Goal: Task Accomplishment & Management: Complete application form

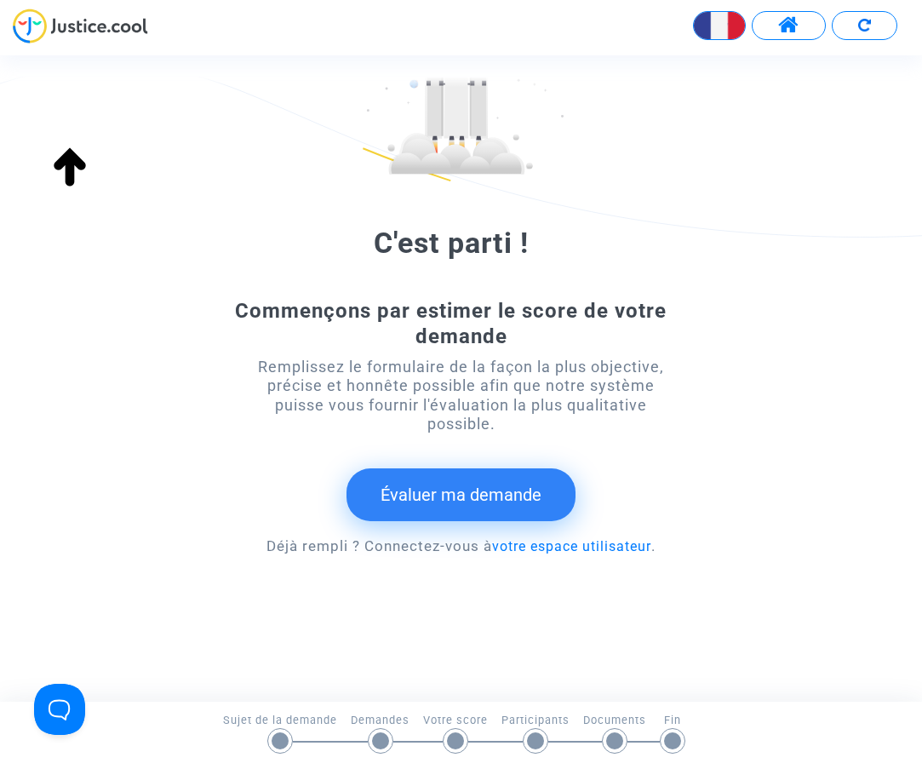
scroll to position [140, 0]
click at [488, 487] on button "Évaluer ma demande" at bounding box center [460, 495] width 229 height 53
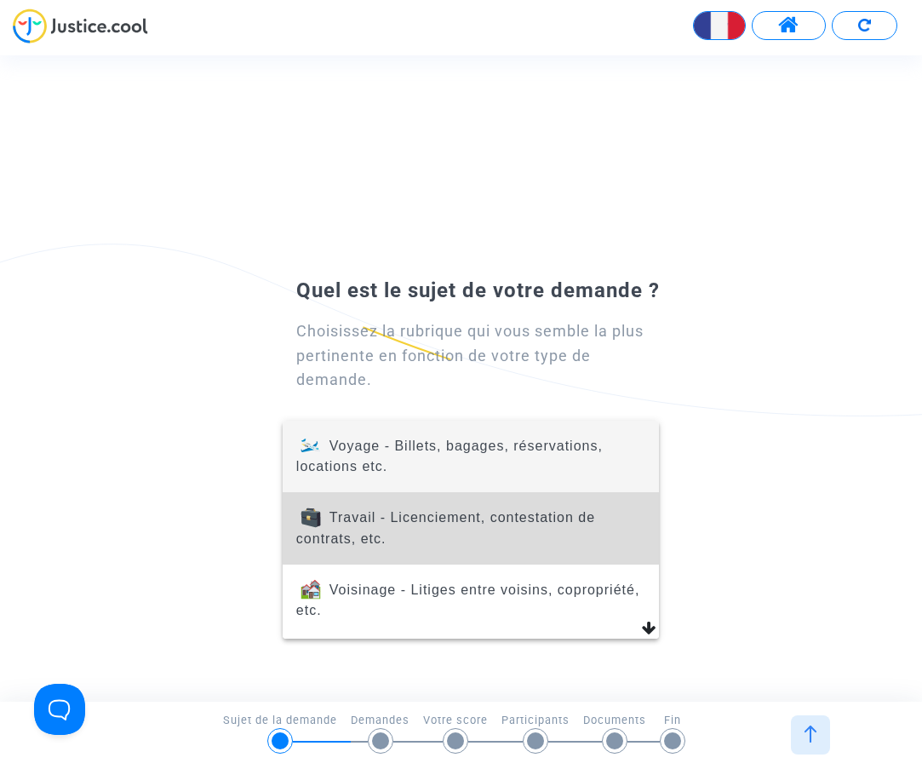
click at [443, 529] on span "Travail - Licenciement, contestation de contrats, etc." at bounding box center [470, 527] width 349 height 71
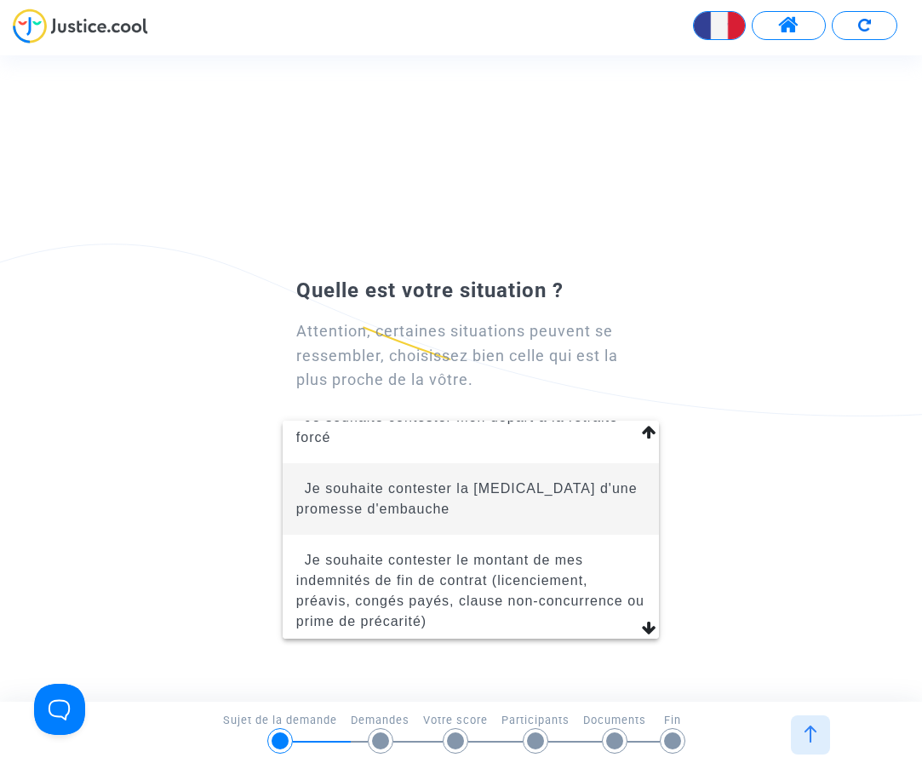
scroll to position [586, 0]
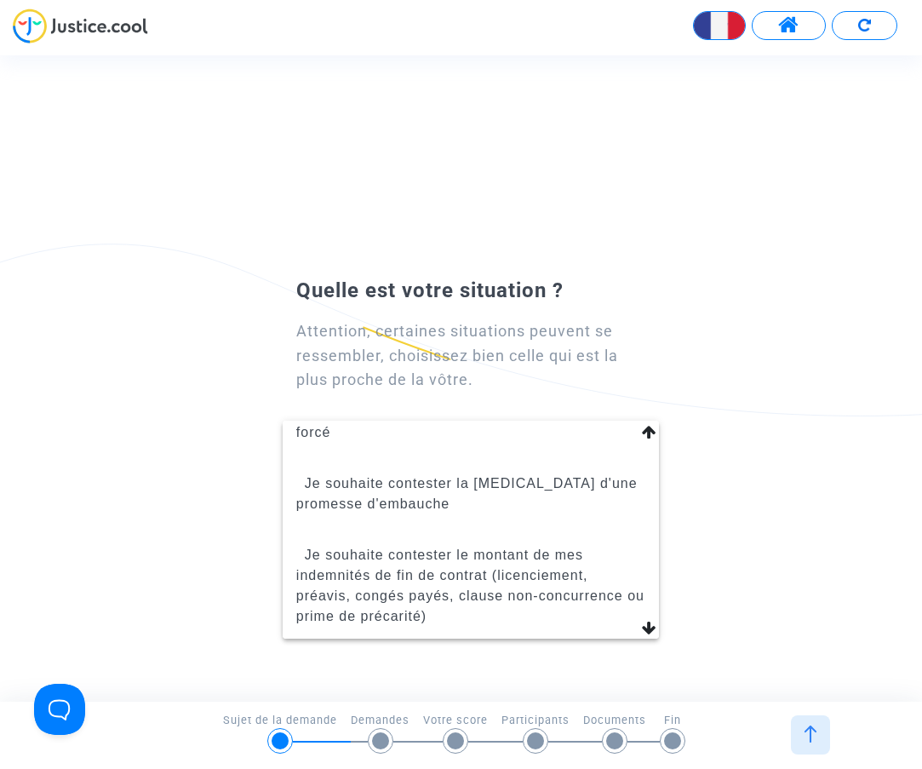
click at [282, 740] on div at bounding box center [461, 384] width 922 height 769
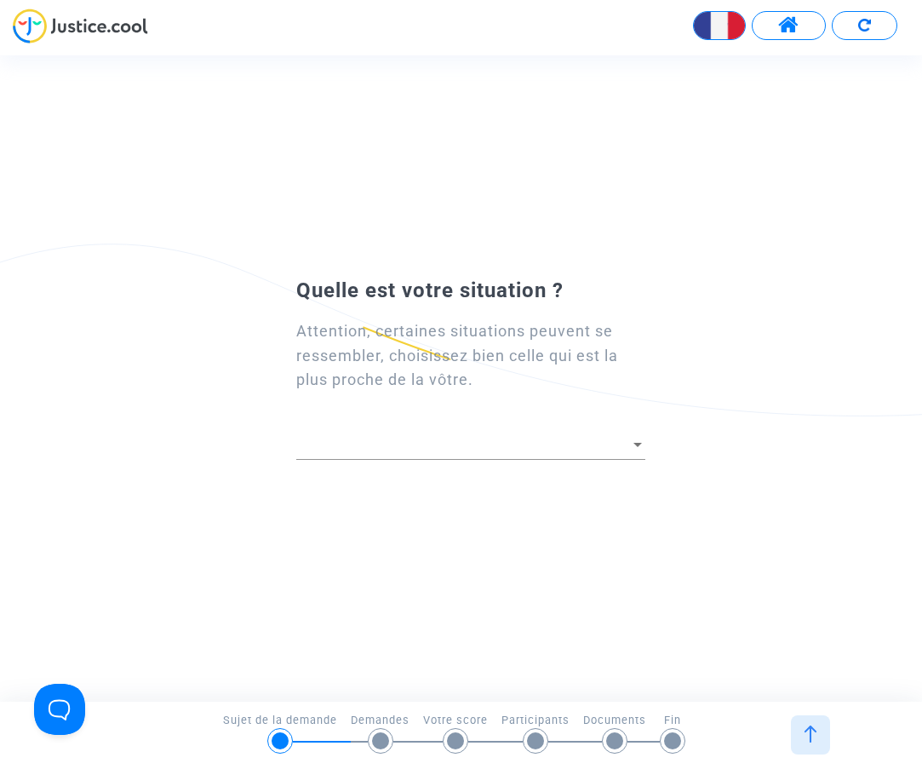
scroll to position [0, 0]
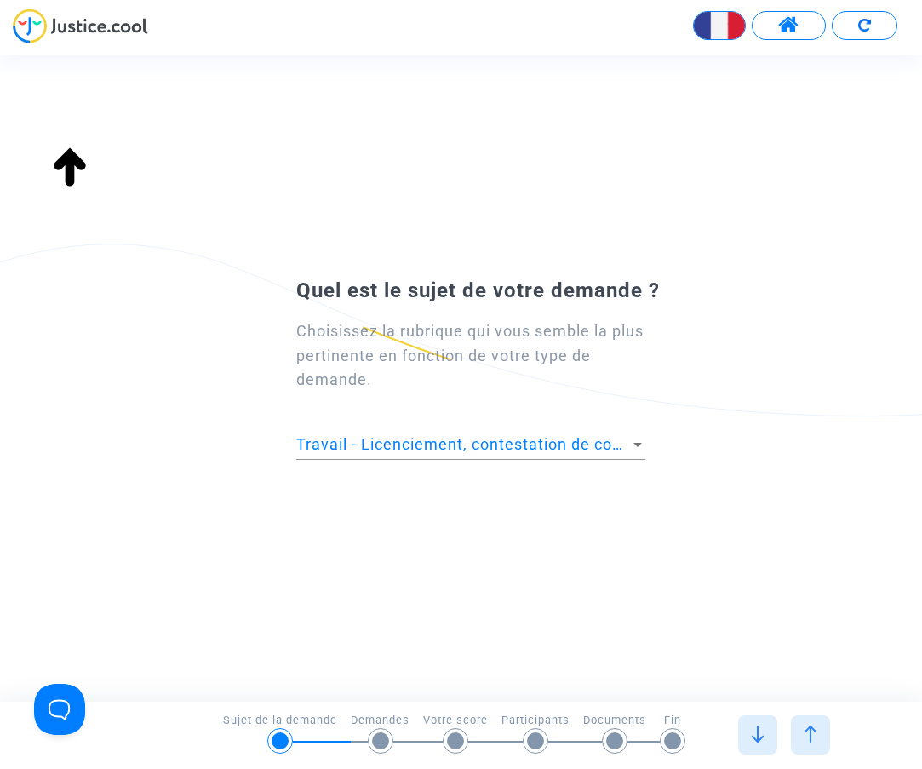
click at [360, 450] on span "Travail - Licenciement, contestation de contrats, etc." at bounding box center [495, 444] width 398 height 18
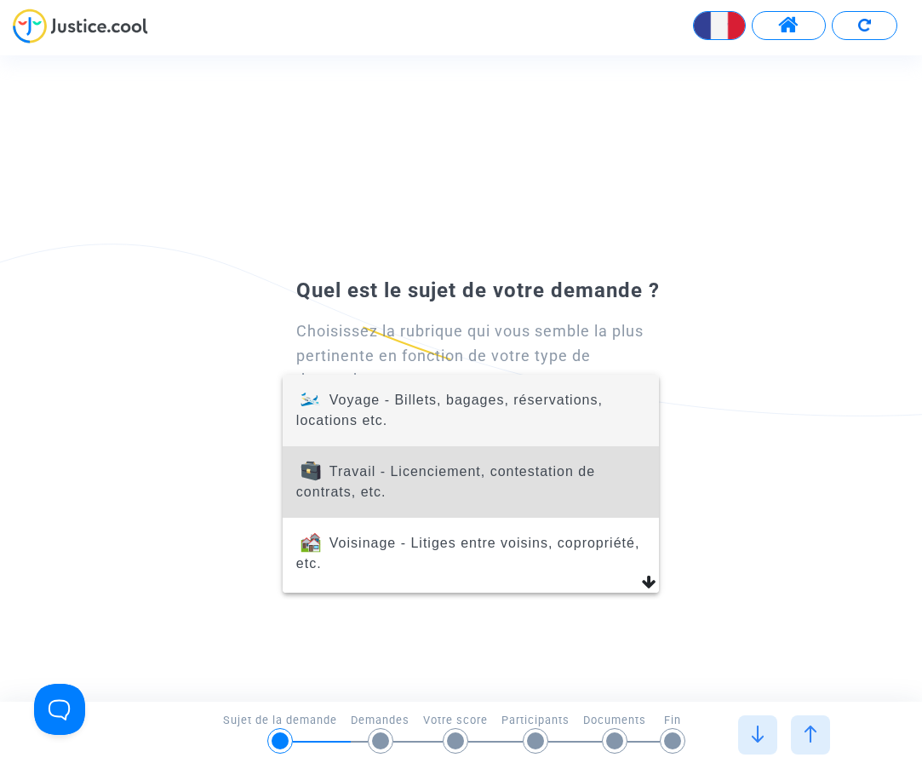
click at [373, 402] on span "Voyage - Billets, bagages, réservations, locations etc." at bounding box center [449, 409] width 306 height 35
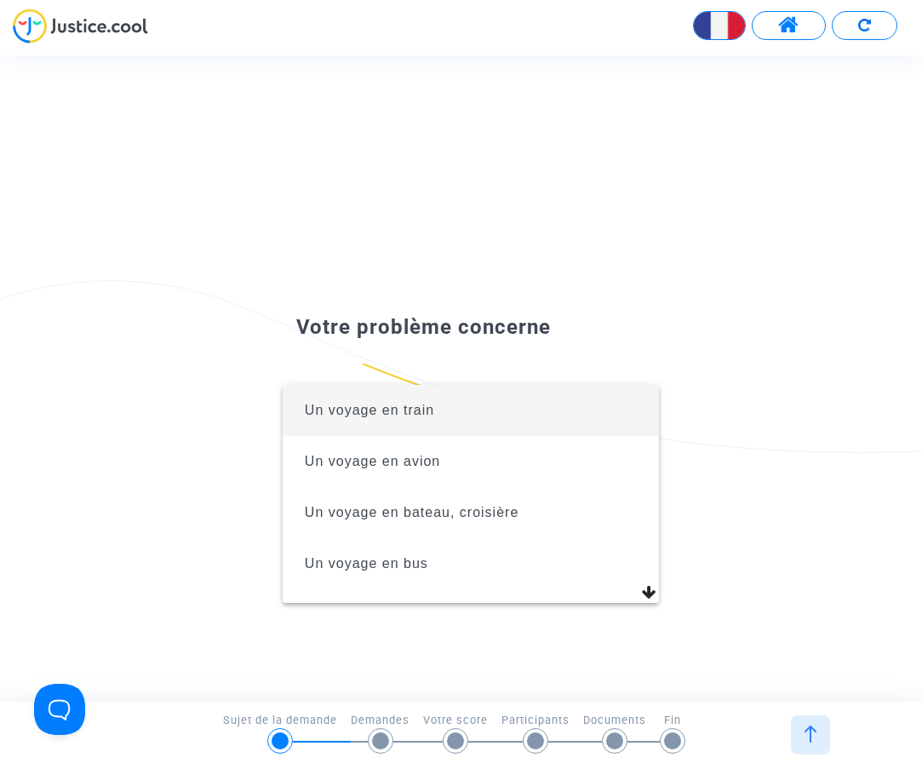
click at [277, 740] on div at bounding box center [461, 384] width 922 height 769
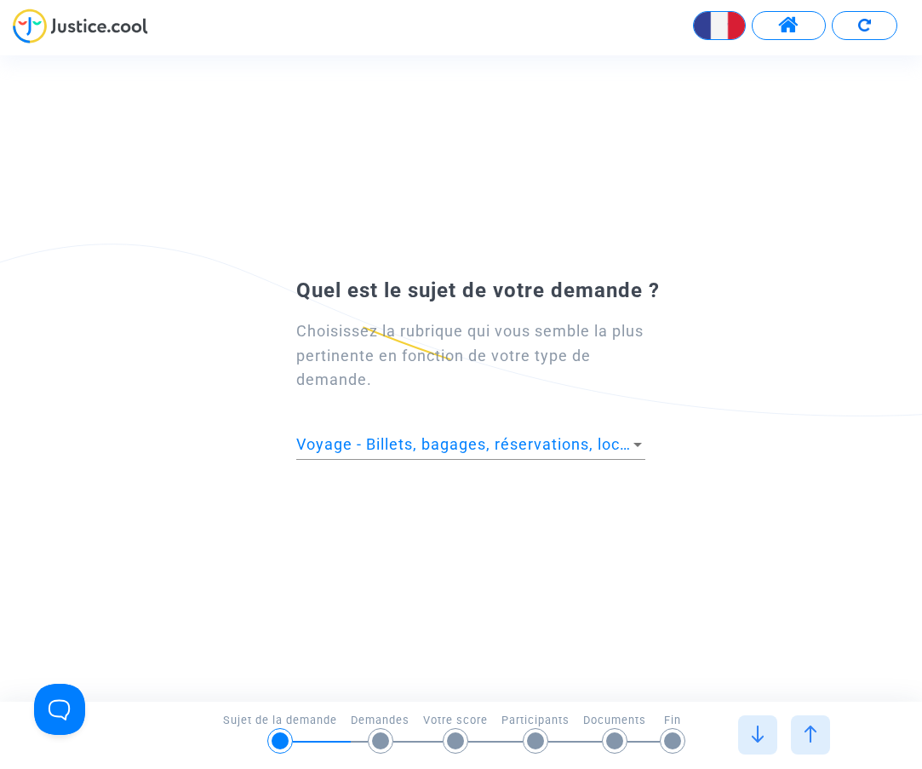
click at [408, 449] on span "Voyage - Billets, bagages, réservations, locations etc." at bounding box center [497, 444] width 403 height 18
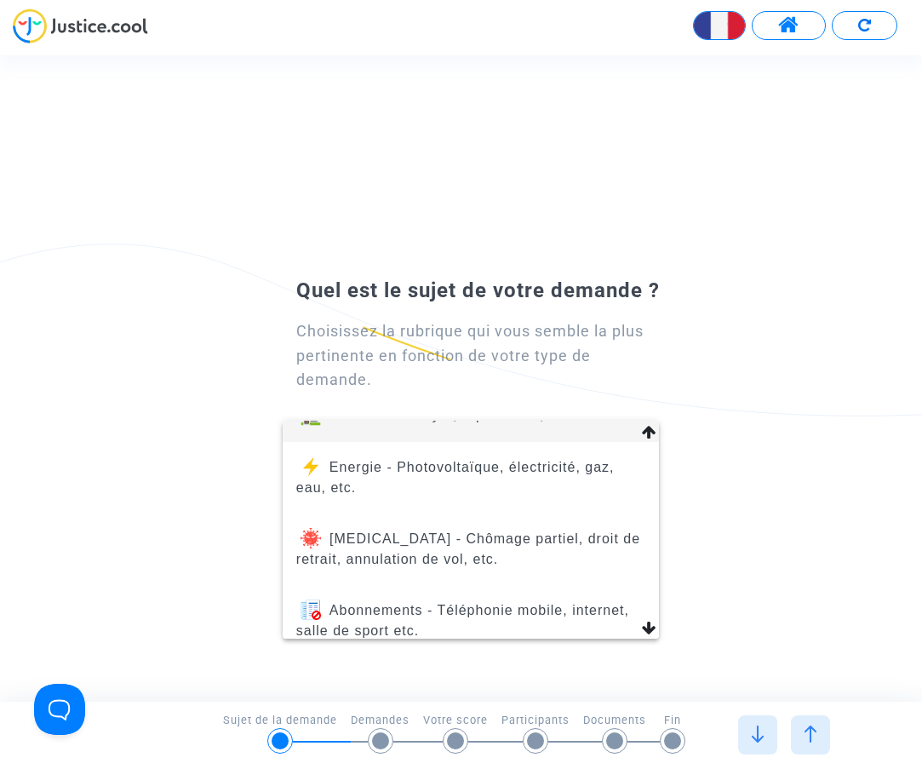
scroll to position [253, 0]
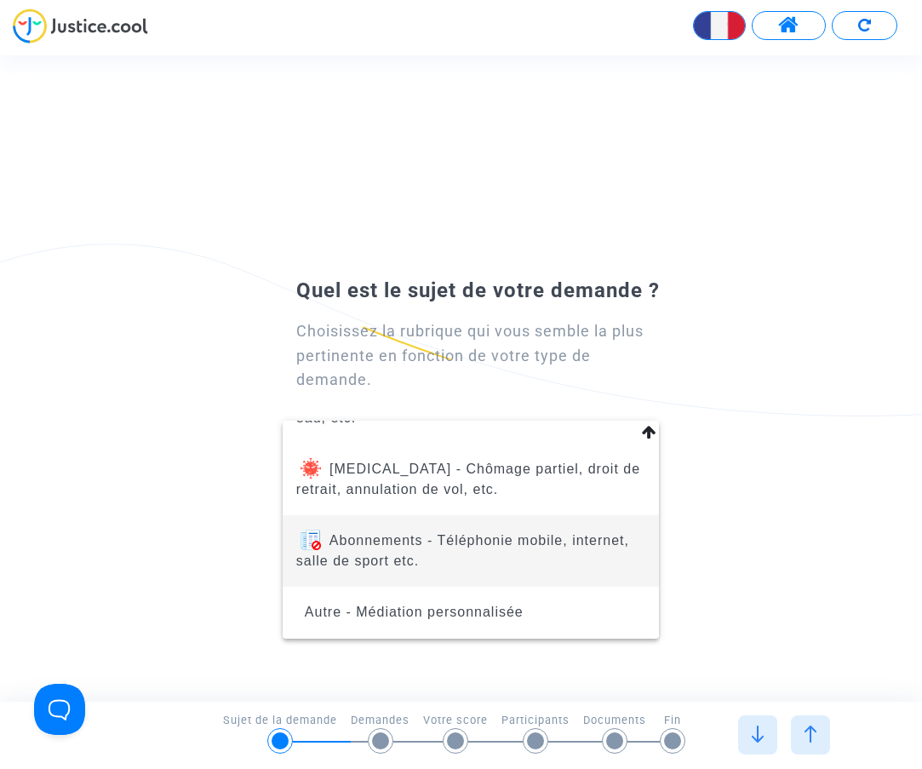
click at [420, 557] on span "Abonnements - Téléphonie mobile, internet, salle de sport etc." at bounding box center [470, 550] width 349 height 71
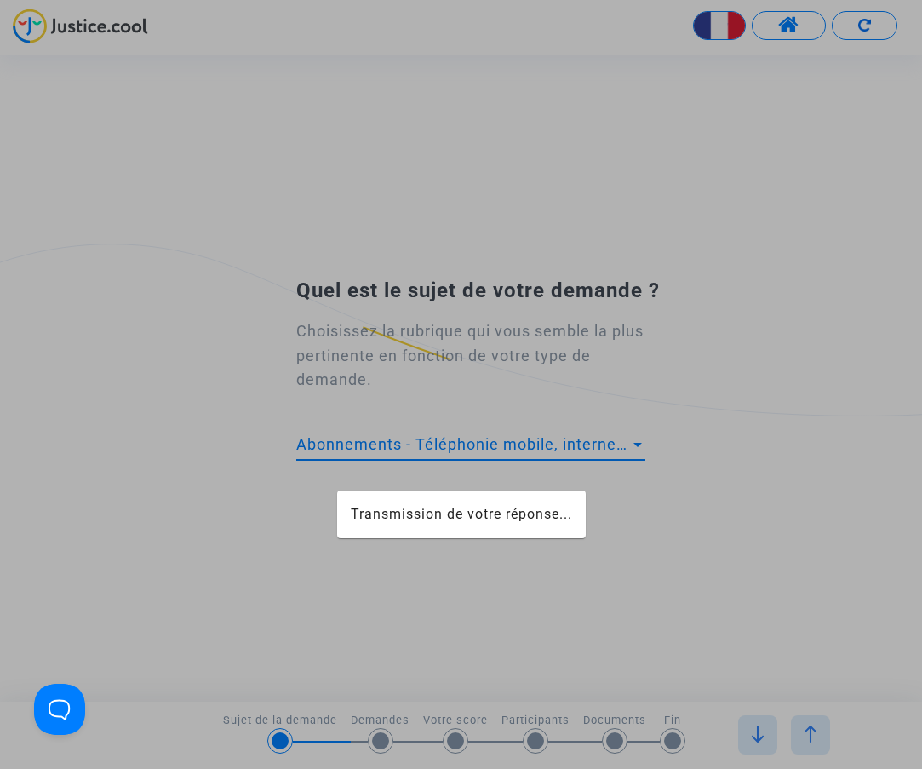
scroll to position [0, 0]
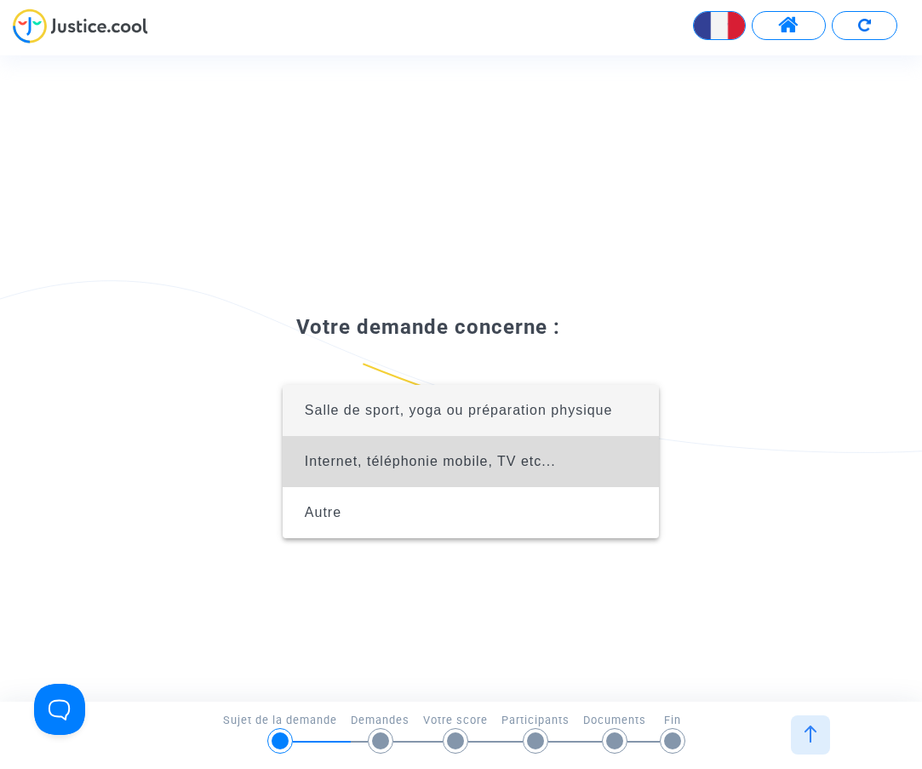
click at [445, 456] on span "Internet, téléphonie mobile, TV etc..." at bounding box center [430, 461] width 251 height 14
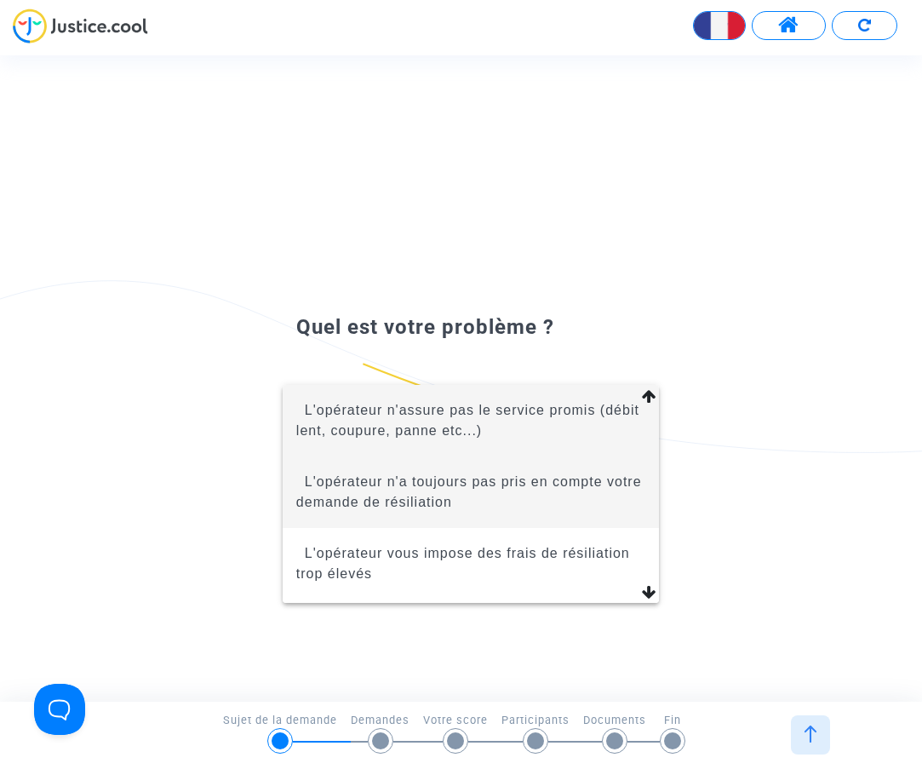
scroll to position [-2, 0]
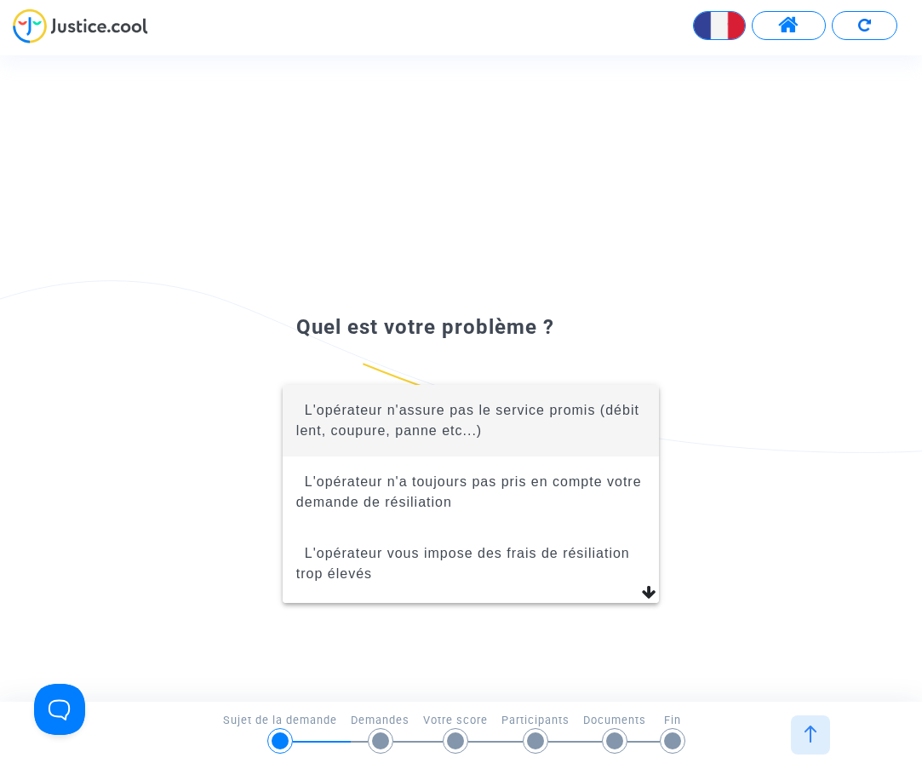
click at [414, 414] on span "L'opérateur n'assure pas le service promis (débit lent, coupure, panne etc...)" at bounding box center [467, 420] width 343 height 35
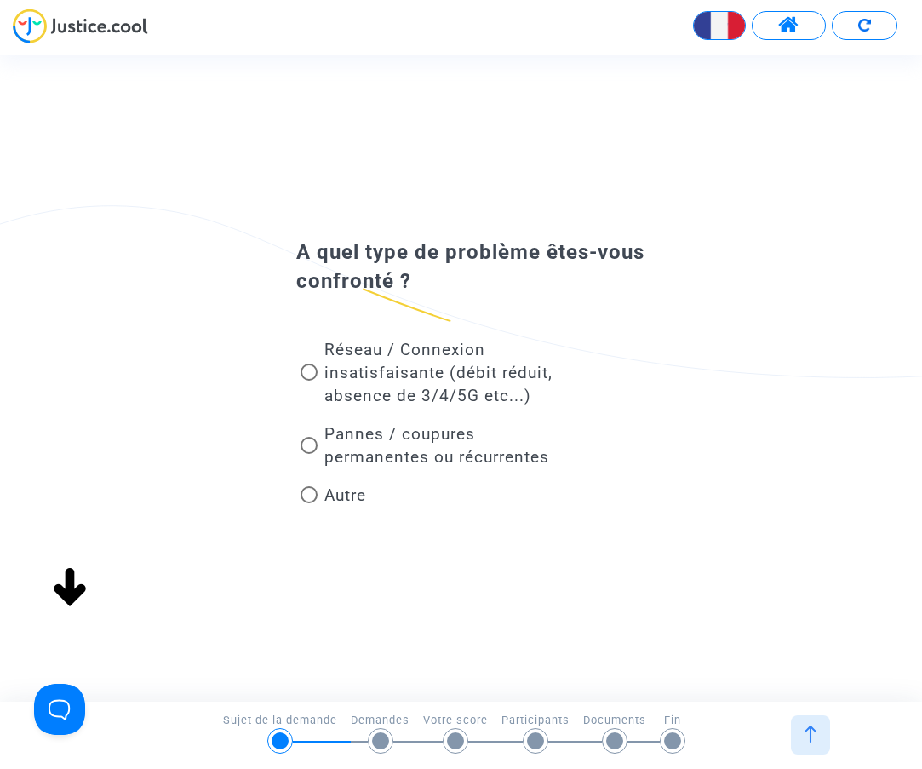
click at [316, 444] on span at bounding box center [308, 445] width 17 height 17
click at [309, 454] on input "Pannes / coupures permanentes ou récurrentes" at bounding box center [308, 454] width 1 height 1
radio input "true"
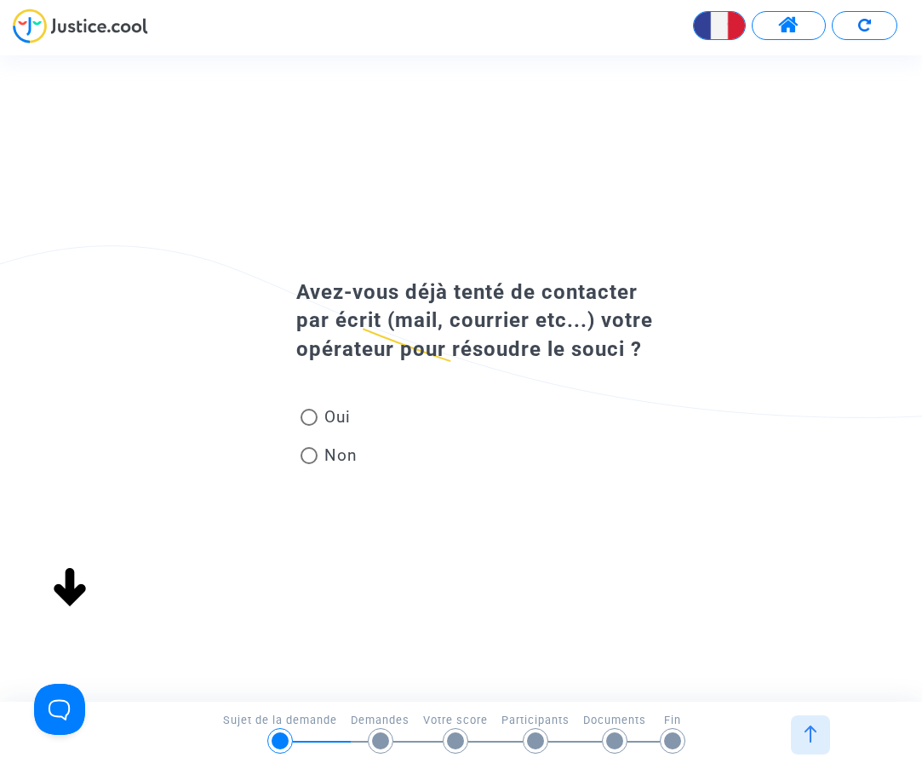
click at [319, 369] on div "A quel type de problème êtes-vous confronté ? Réseau / Connexion insatisfaisant…" at bounding box center [475, 377] width 951 height 645
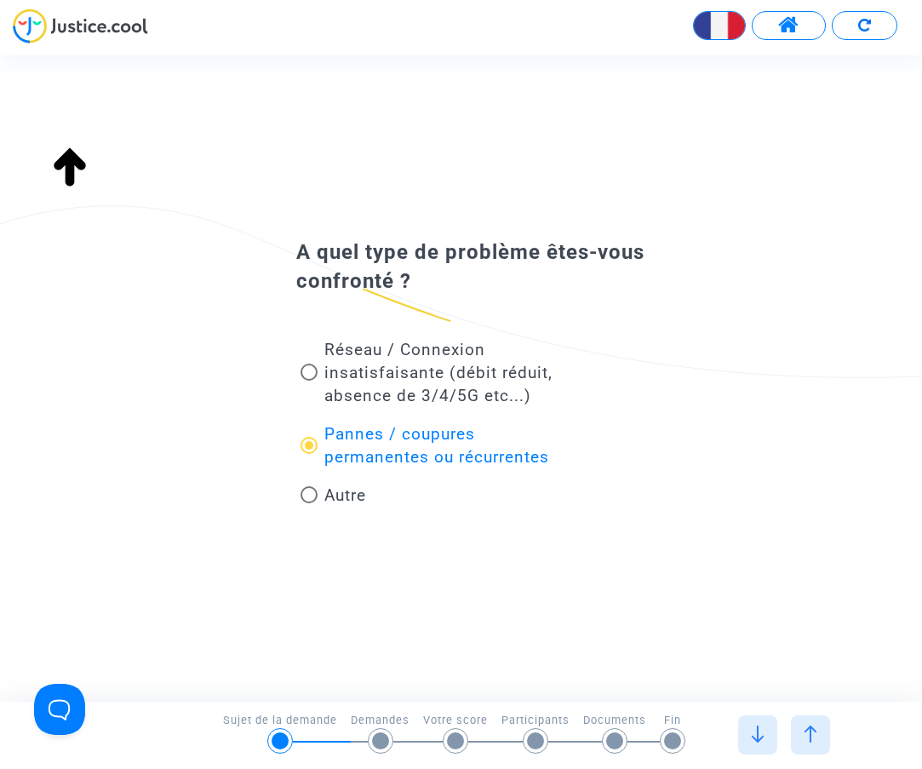
click at [311, 368] on span at bounding box center [308, 371] width 17 height 17
click at [309, 380] on input "Réseau / Connexion insatisfaisante (débit réduit, absence de 3/4/5G etc...)" at bounding box center [308, 380] width 1 height 1
radio input "true"
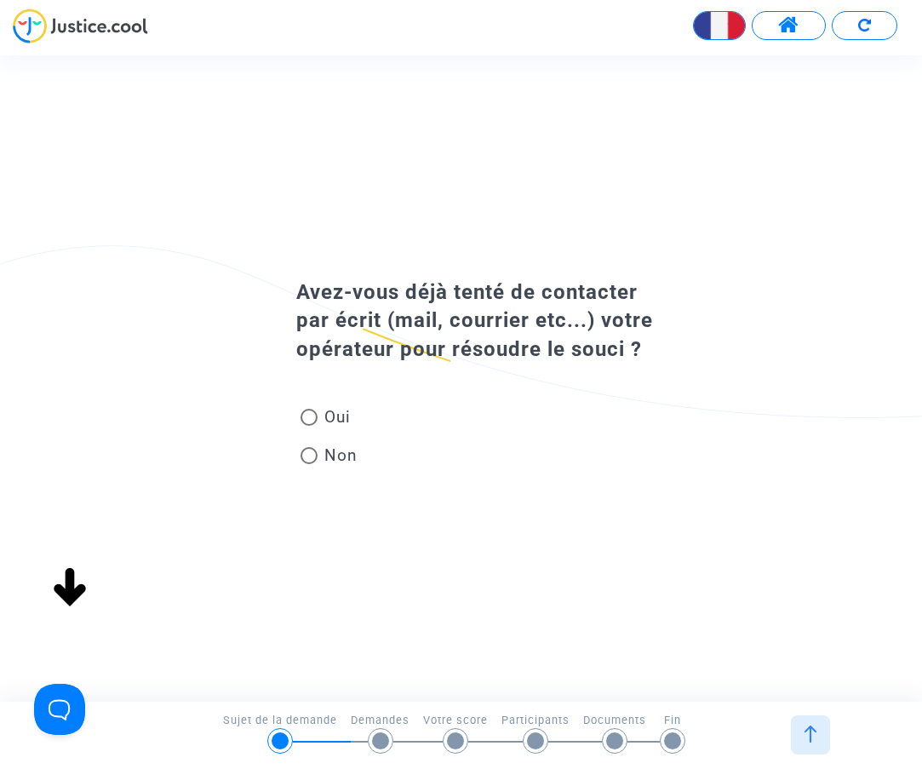
scroll to position [0, 0]
click at [313, 419] on span at bounding box center [308, 417] width 17 height 17
click at [309, 426] on input "Oui" at bounding box center [308, 426] width 1 height 1
radio input "true"
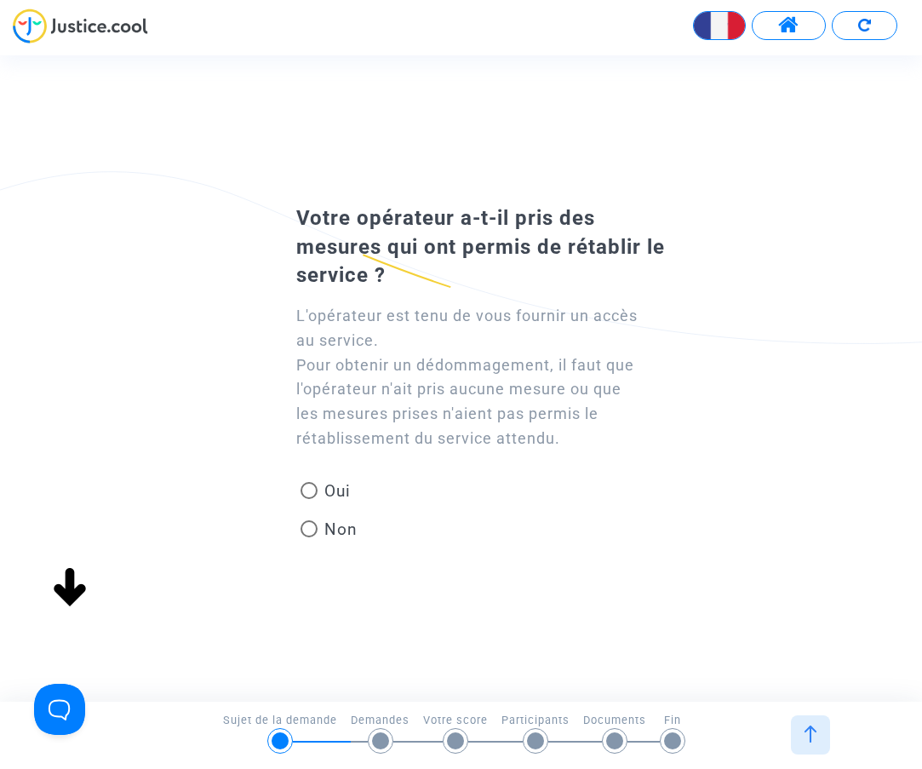
click at [309, 527] on span at bounding box center [308, 528] width 17 height 17
click at [309, 537] on input "Non" at bounding box center [308, 537] width 1 height 1
radio input "true"
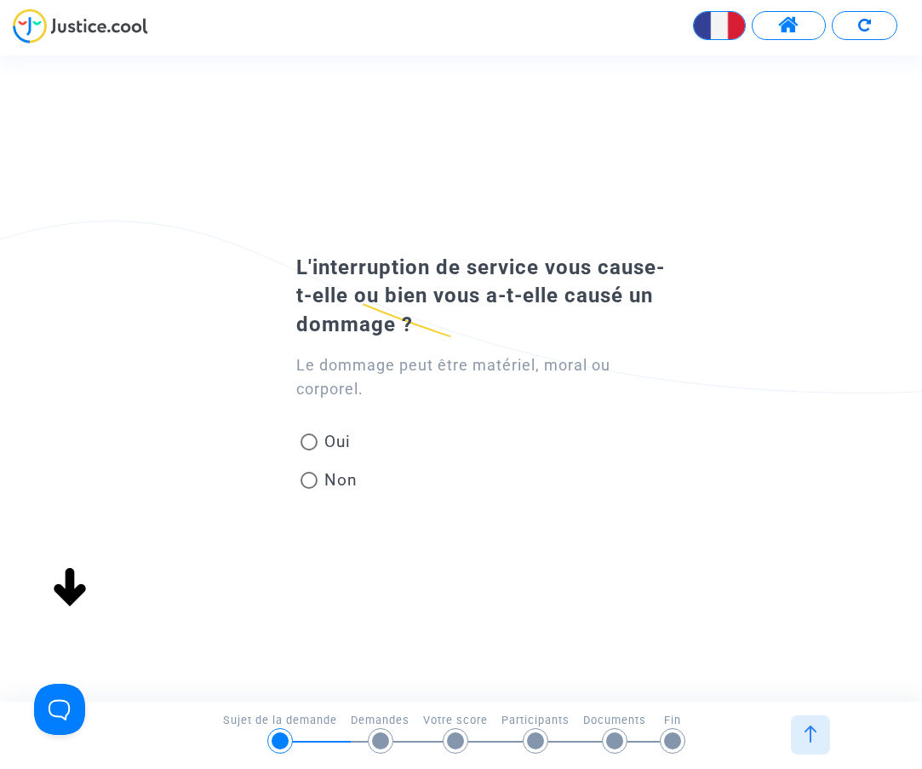
click at [306, 435] on span at bounding box center [308, 441] width 17 height 17
click at [308, 450] on input "Oui" at bounding box center [308, 450] width 1 height 1
radio input "true"
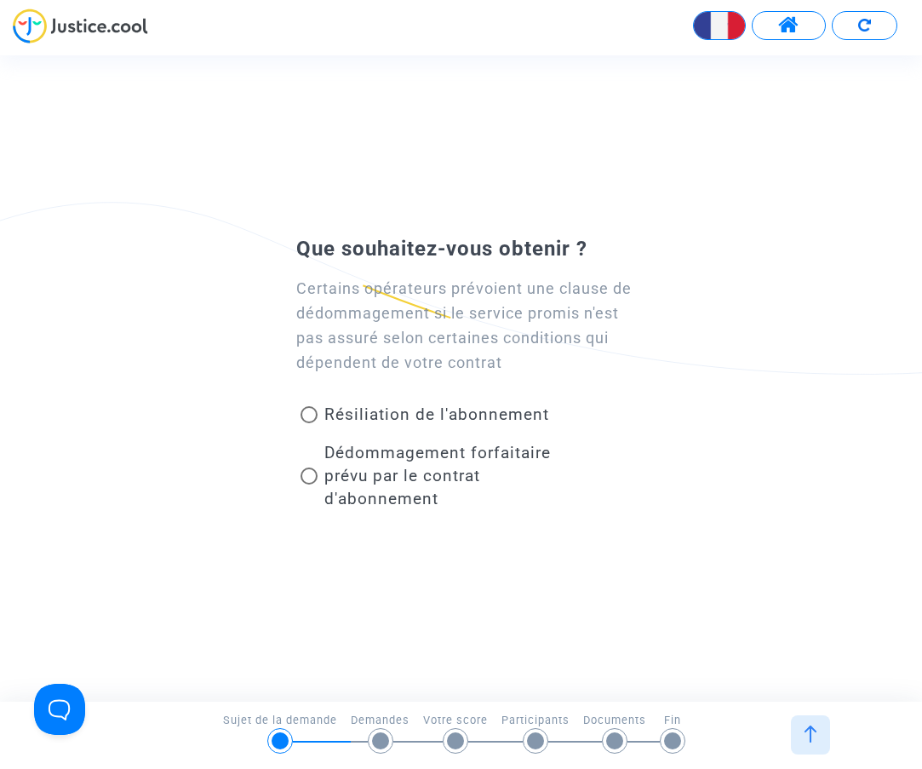
click at [317, 415] on span "Résiliation de l'abonnement" at bounding box center [432, 414] width 231 height 23
click at [309, 423] on input "Résiliation de l'abonnement" at bounding box center [308, 423] width 1 height 1
radio input "true"
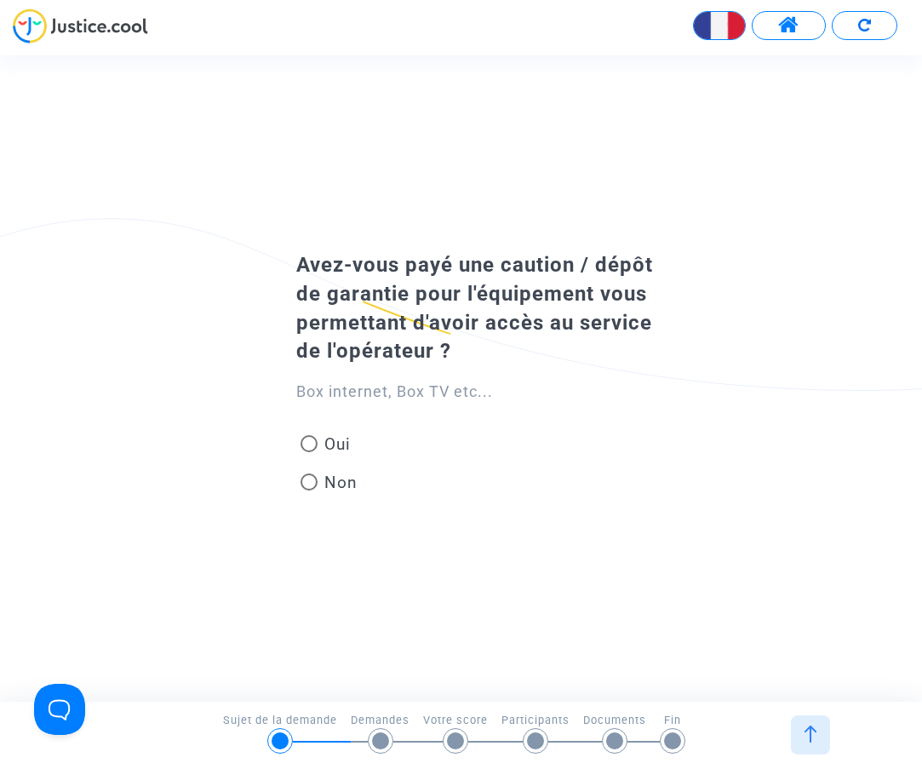
click at [307, 488] on span at bounding box center [308, 481] width 17 height 17
click at [308, 490] on input "Non" at bounding box center [308, 490] width 1 height 1
radio input "true"
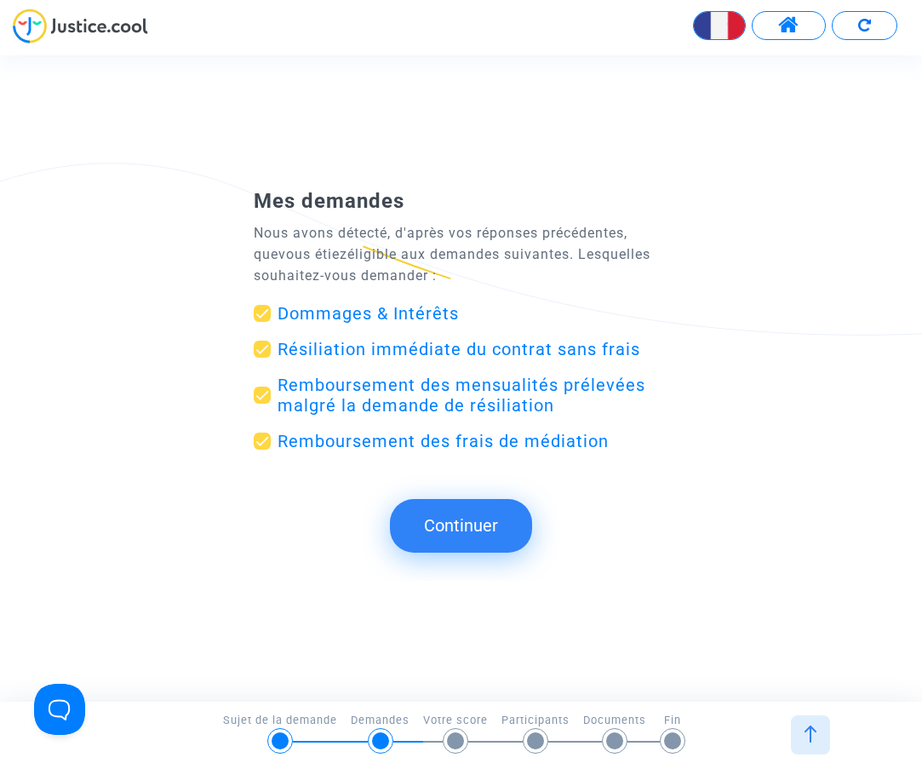
click at [403, 355] on span "Résiliation immédiate du contrat sans frais" at bounding box center [458, 349] width 363 height 20
click at [262, 357] on input "Résiliation immédiate du contrat sans frais" at bounding box center [261, 357] width 1 height 1
click at [403, 355] on span "Résiliation immédiate du contrat sans frais" at bounding box center [458, 349] width 363 height 20
click at [262, 357] on input "Résiliation immédiate du contrat sans frais" at bounding box center [261, 357] width 1 height 1
checkbox input "true"
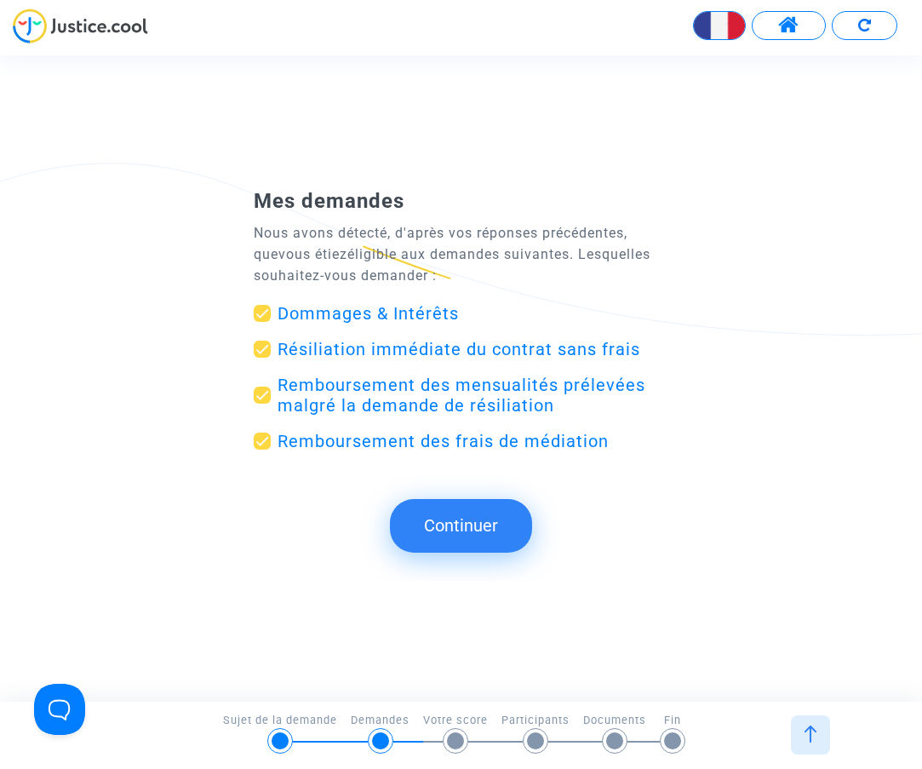
click at [463, 536] on button "Continuer" at bounding box center [461, 525] width 142 height 53
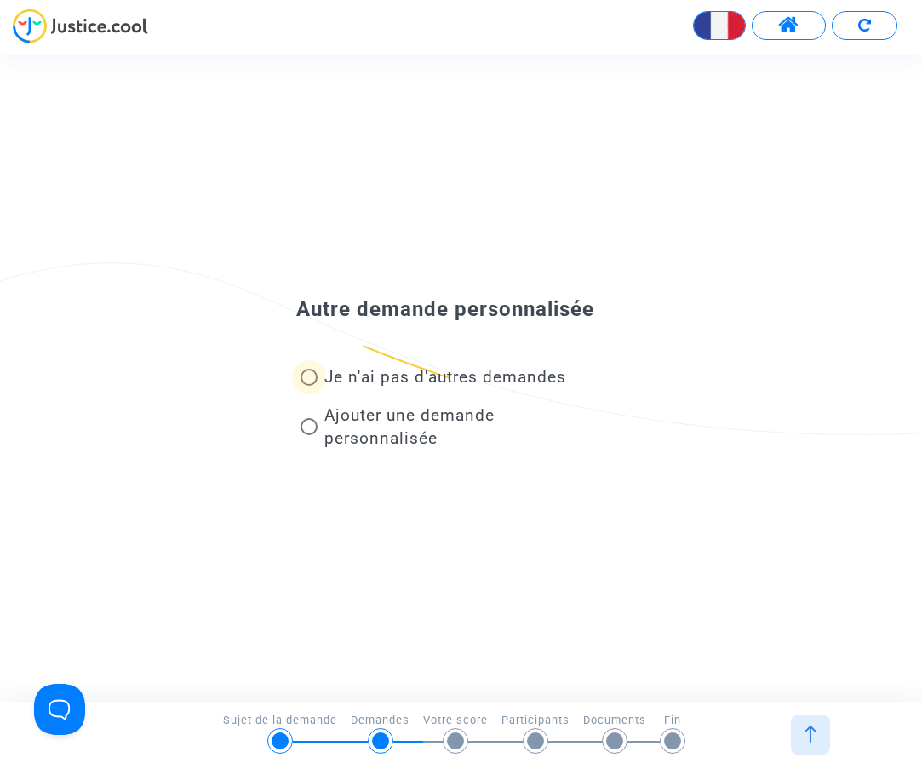
click at [312, 380] on span at bounding box center [308, 377] width 17 height 17
click at [309, 386] on input "Je n'ai pas d'autres demandes" at bounding box center [308, 386] width 1 height 1
radio input "true"
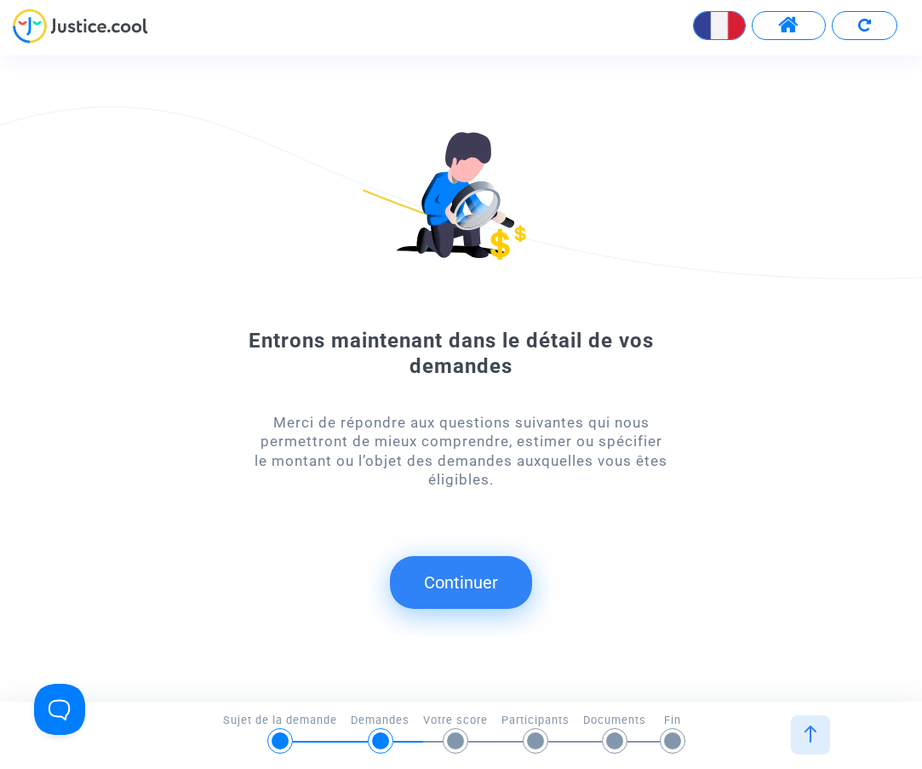
click at [493, 597] on button "Continuer" at bounding box center [461, 582] width 142 height 53
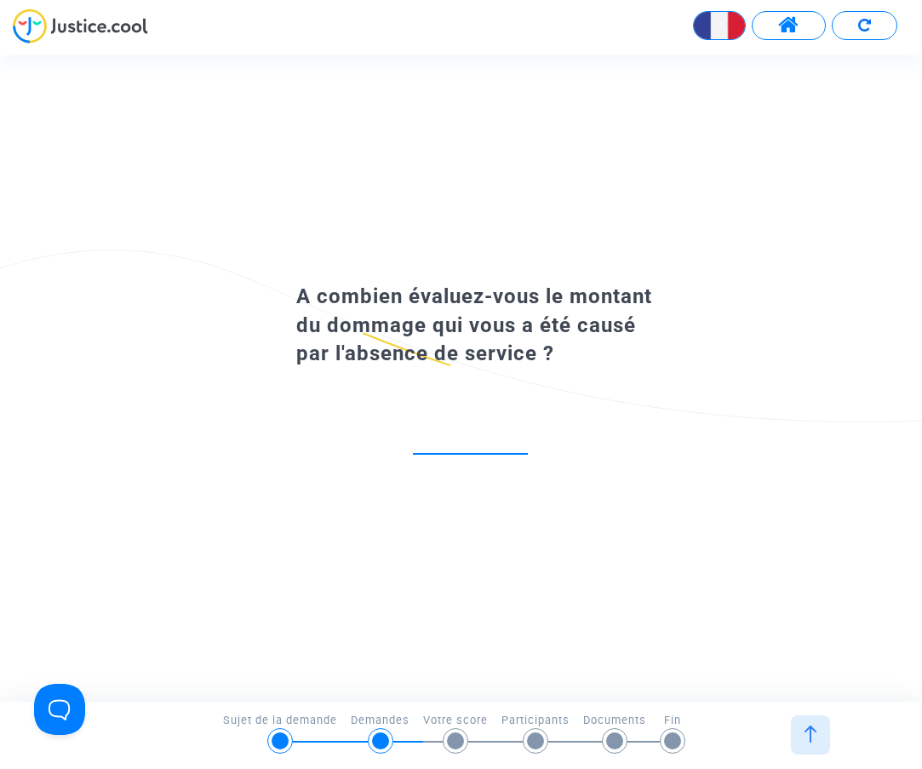
click at [467, 431] on input "number" at bounding box center [470, 435] width 115 height 23
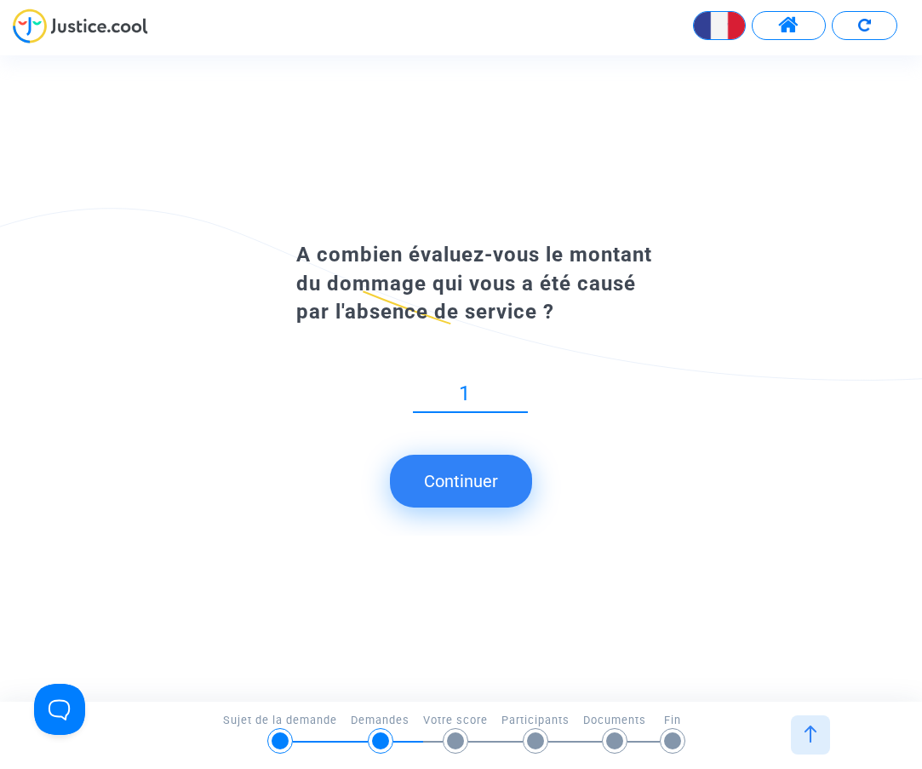
click at [517, 405] on input "1" at bounding box center [470, 393] width 115 height 23
click at [522, 388] on input "2" at bounding box center [470, 393] width 115 height 23
click at [522, 388] on input "3" at bounding box center [470, 393] width 115 height 23
type input "4"
click at [522, 388] on input "4" at bounding box center [470, 393] width 115 height 23
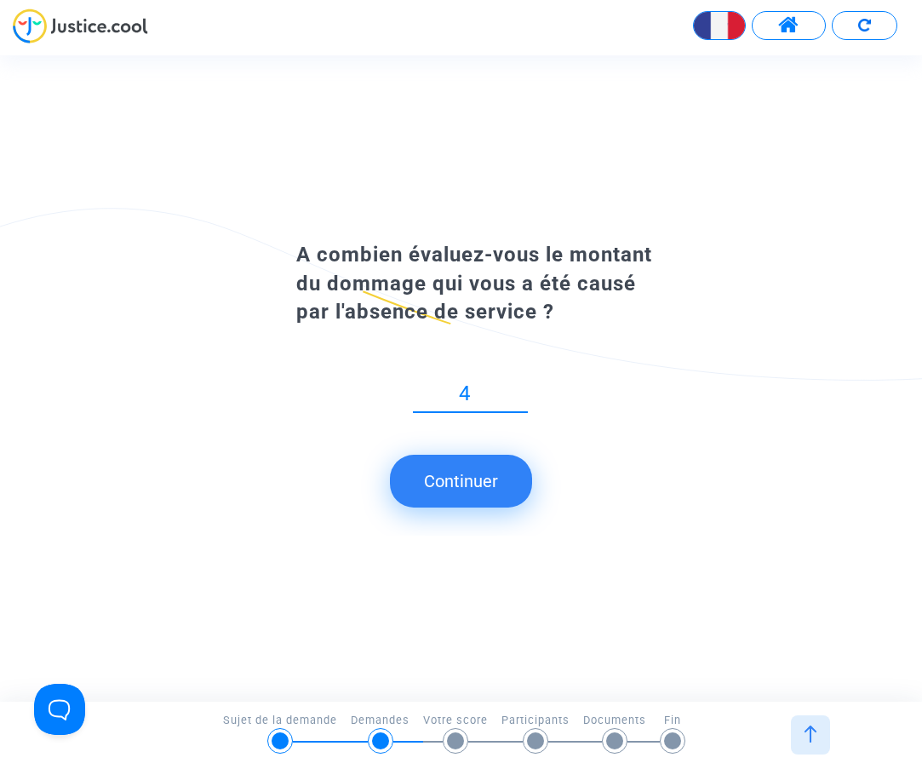
drag, startPoint x: 490, startPoint y: 397, endPoint x: 411, endPoint y: 382, distance: 80.5
click at [411, 382] on div "4" at bounding box center [470, 397] width 349 height 67
type input "60"
click at [446, 487] on button "Continuer" at bounding box center [461, 480] width 142 height 53
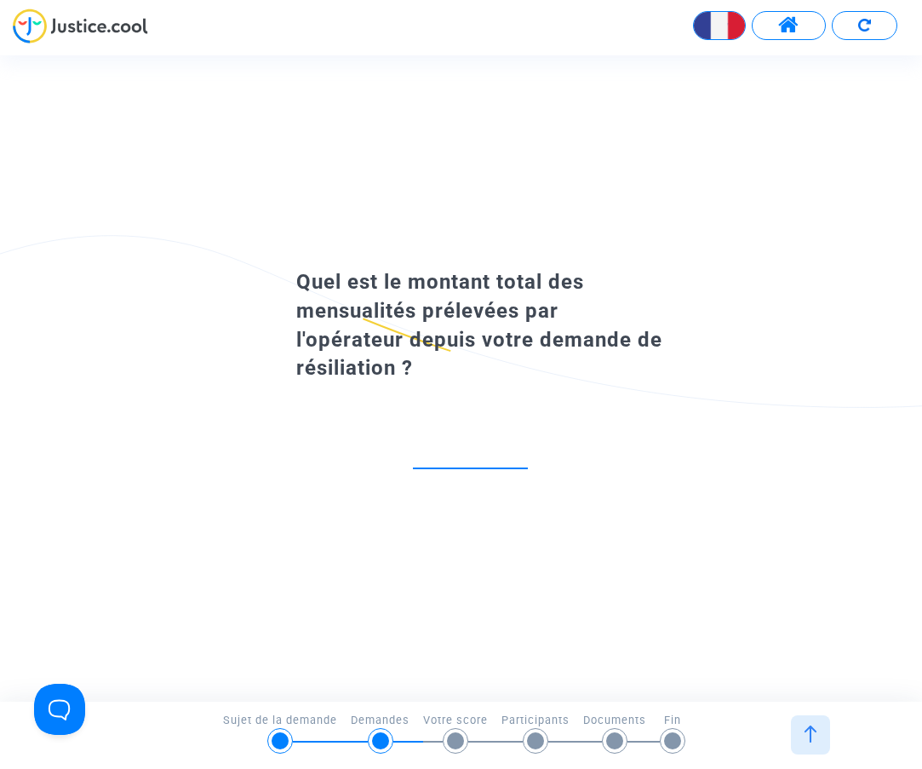
click at [475, 454] on input "number" at bounding box center [470, 449] width 115 height 23
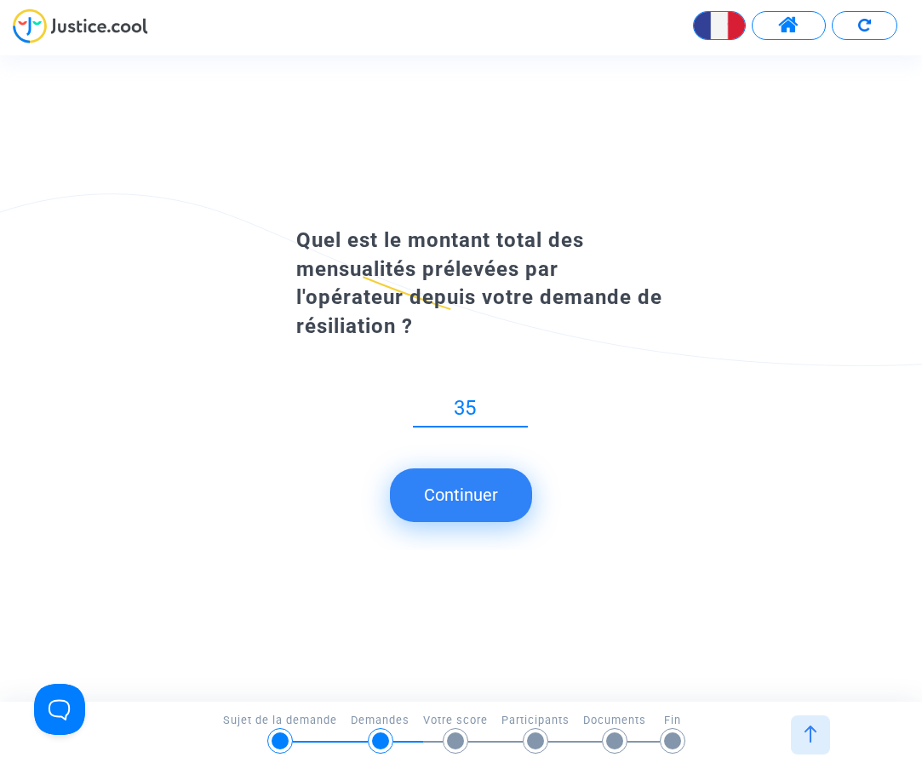
type input "35"
click at [505, 511] on button "Continuer" at bounding box center [461, 494] width 142 height 53
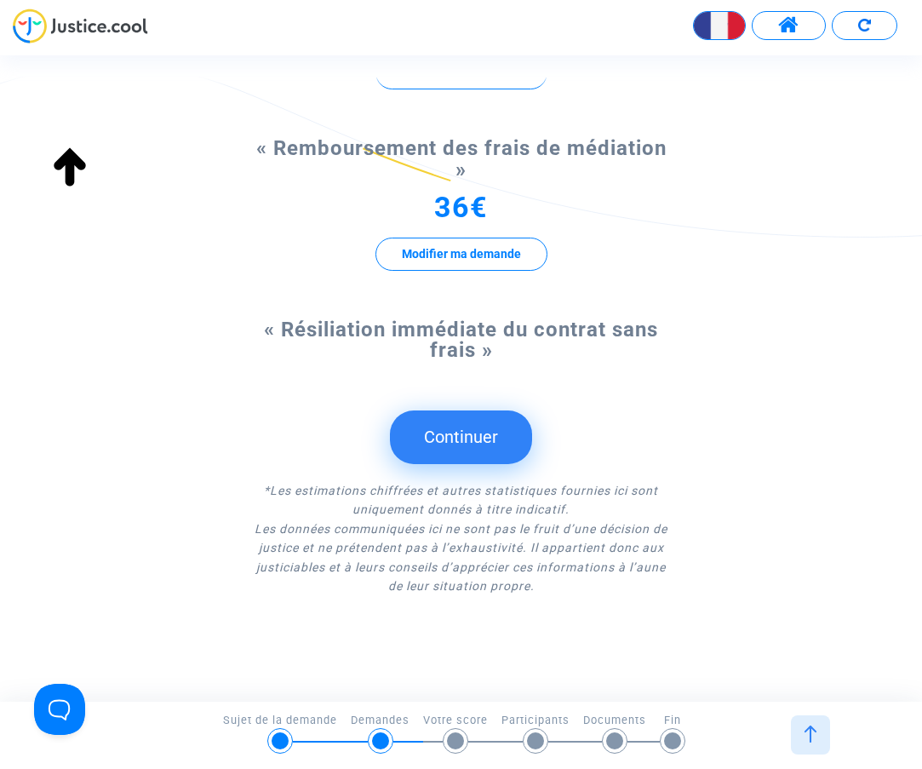
click at [484, 436] on button "Continuer" at bounding box center [461, 436] width 142 height 53
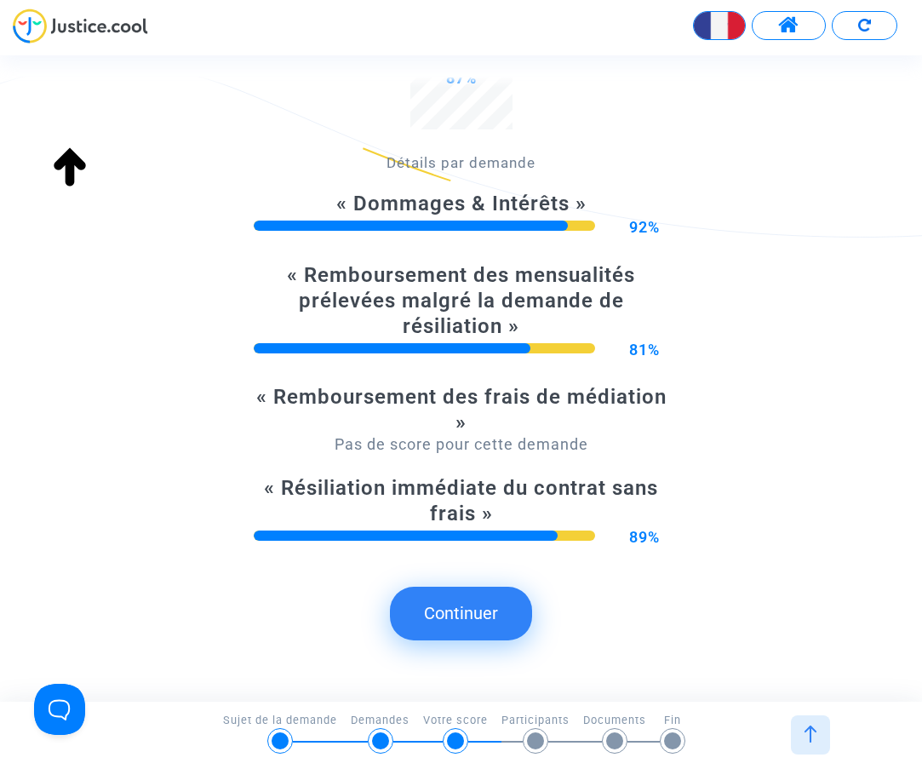
scroll to position [396, 0]
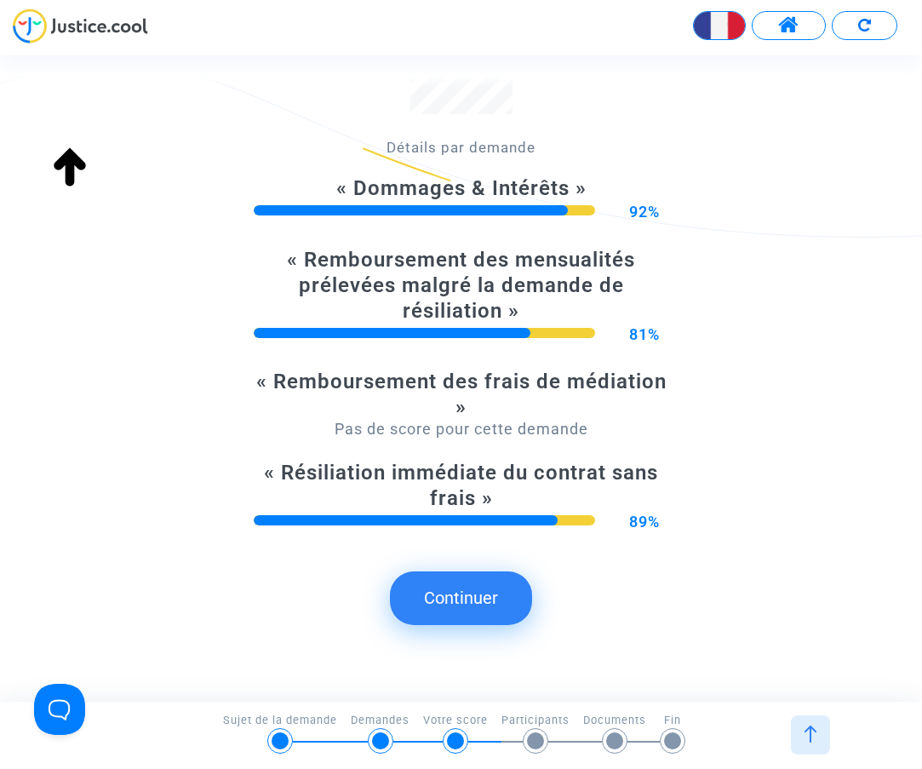
click at [483, 607] on button "Continuer" at bounding box center [461, 597] width 142 height 53
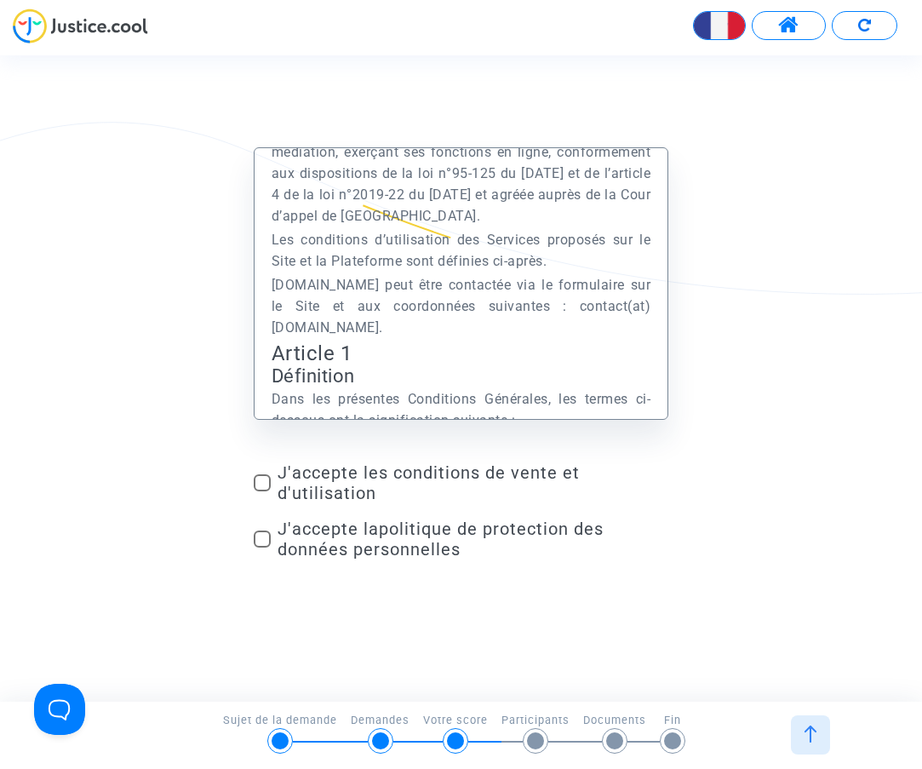
scroll to position [516, 0]
click at [257, 489] on span at bounding box center [262, 482] width 17 height 17
click at [261, 491] on input "J'accepte les conditions de vente et d'utilisation" at bounding box center [261, 491] width 1 height 1
checkbox input "true"
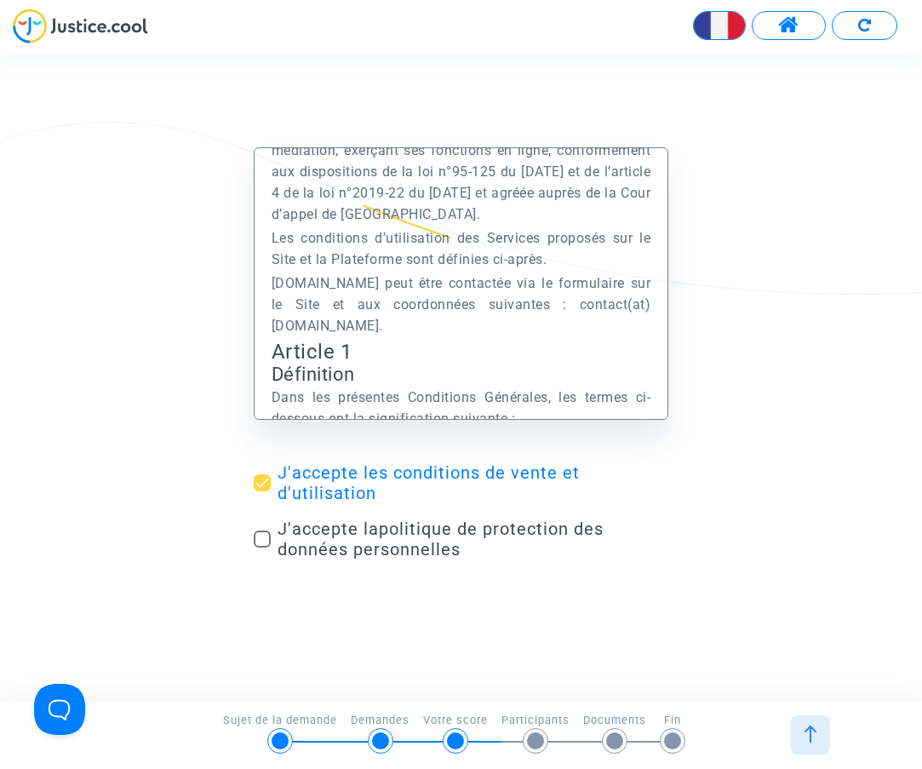
click at [264, 539] on span at bounding box center [262, 538] width 17 height 17
click at [262, 547] on input "J'accepte la politique de protection des données personnelles" at bounding box center [261, 547] width 1 height 1
checkbox input "true"
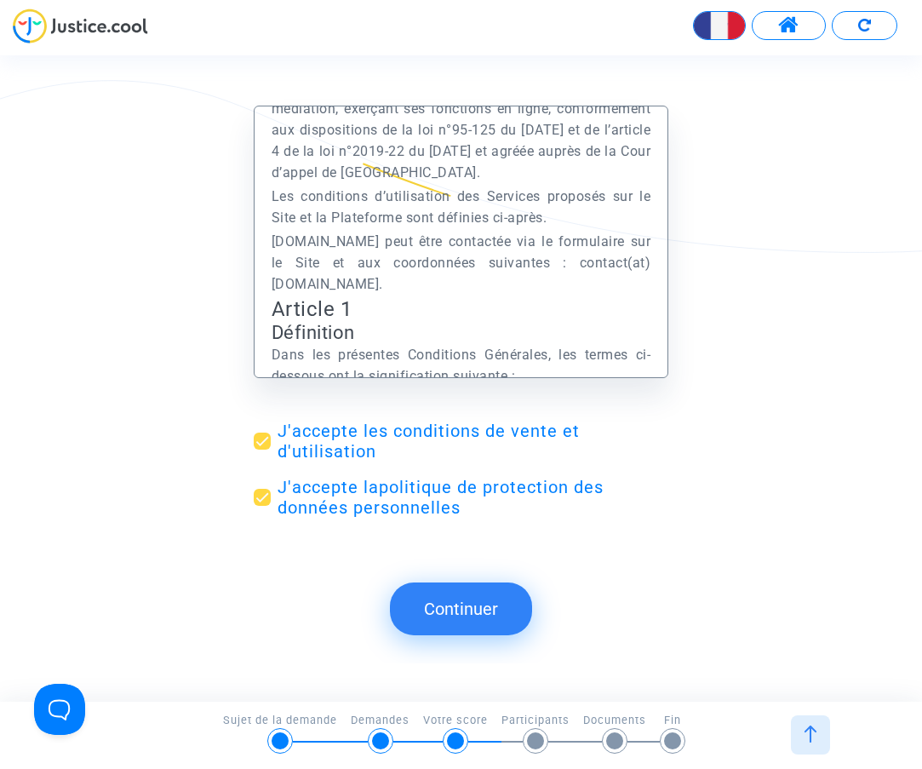
click at [467, 608] on button "Continuer" at bounding box center [461, 608] width 142 height 53
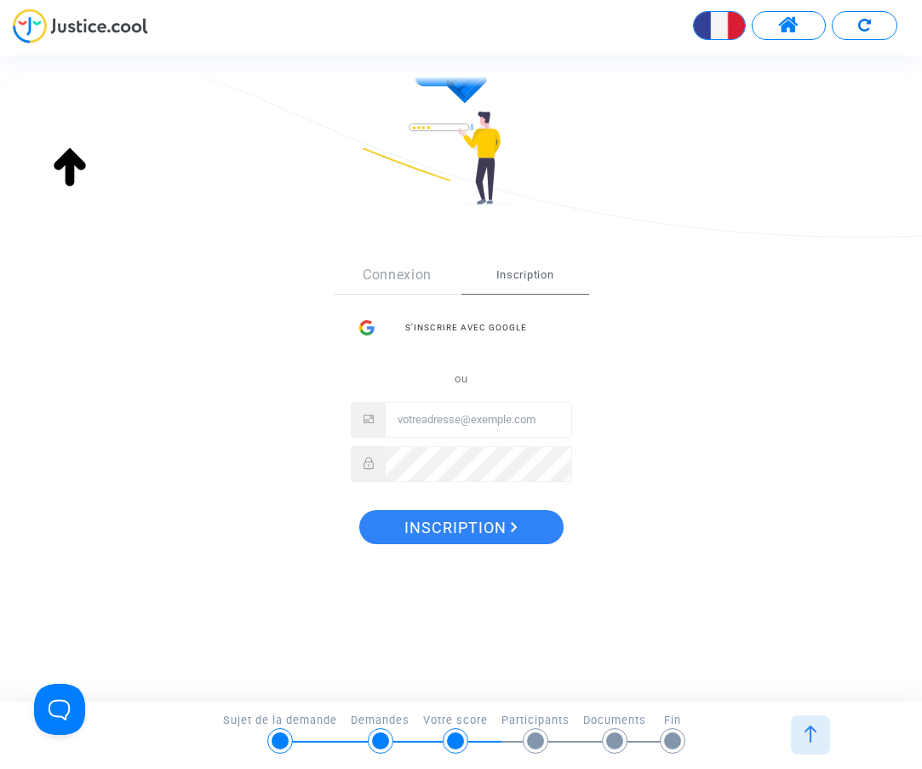
scroll to position [110, 0]
